Goal: Task Accomplishment & Management: Manage account settings

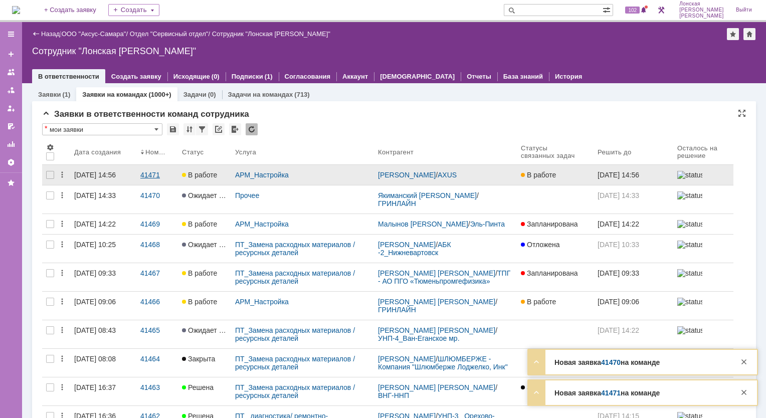
click at [152, 176] on div "41471" at bounding box center [157, 175] width 34 height 8
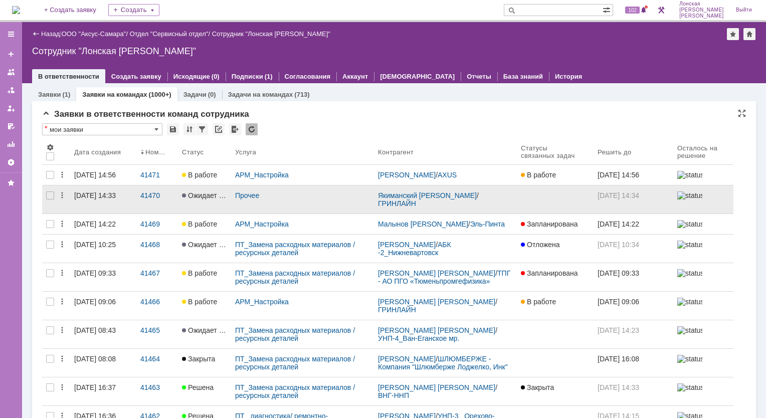
click at [110, 200] on div "[DATE] 14:33" at bounding box center [95, 196] width 42 height 8
click at [156, 199] on div "41470" at bounding box center [157, 196] width 34 height 8
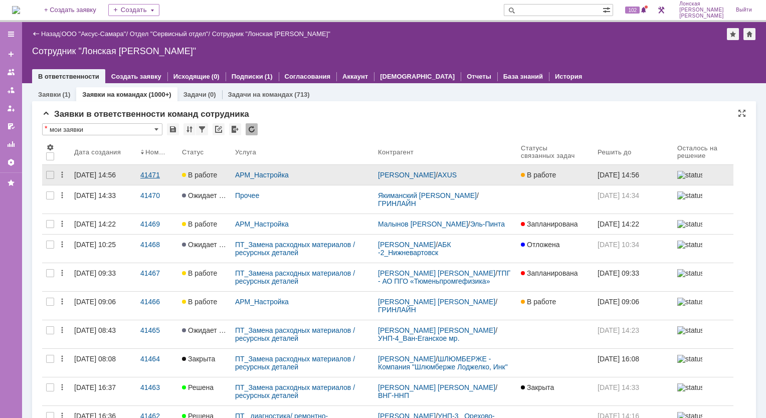
click at [149, 173] on div "41471" at bounding box center [157, 175] width 34 height 8
